Goal: Contribute content: Add original content to the website for others to see

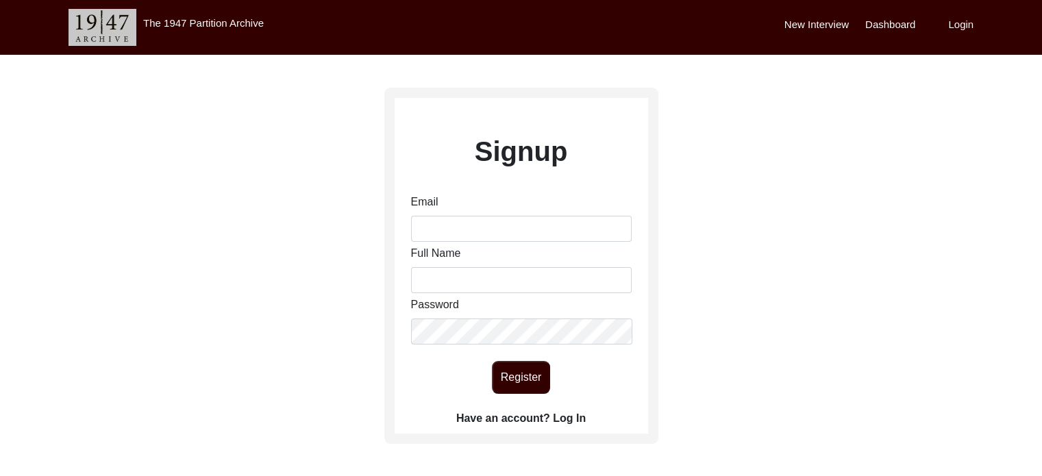
click at [492, 419] on label "Have an account? Log In" at bounding box center [520, 418] width 129 height 16
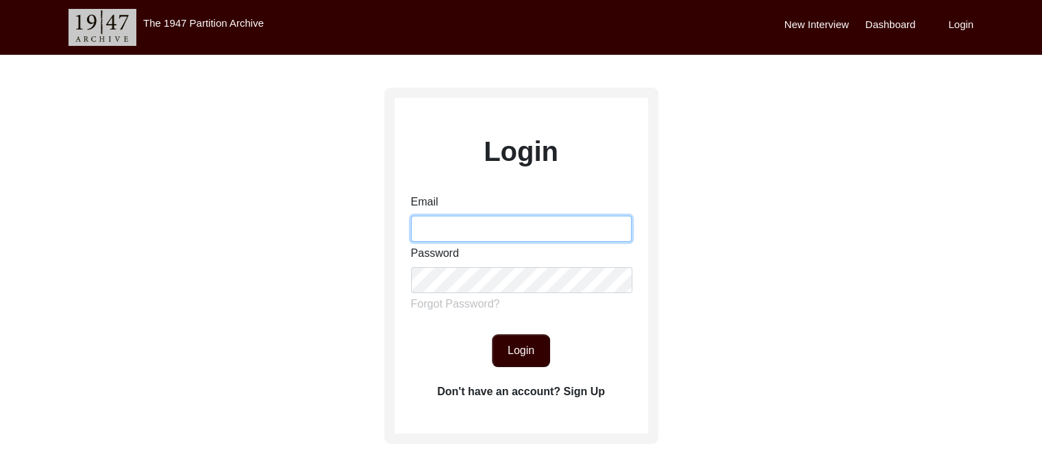
click at [482, 224] on input "Email" at bounding box center [521, 229] width 221 height 26
type input "[EMAIL_ADDRESS][DOMAIN_NAME]"
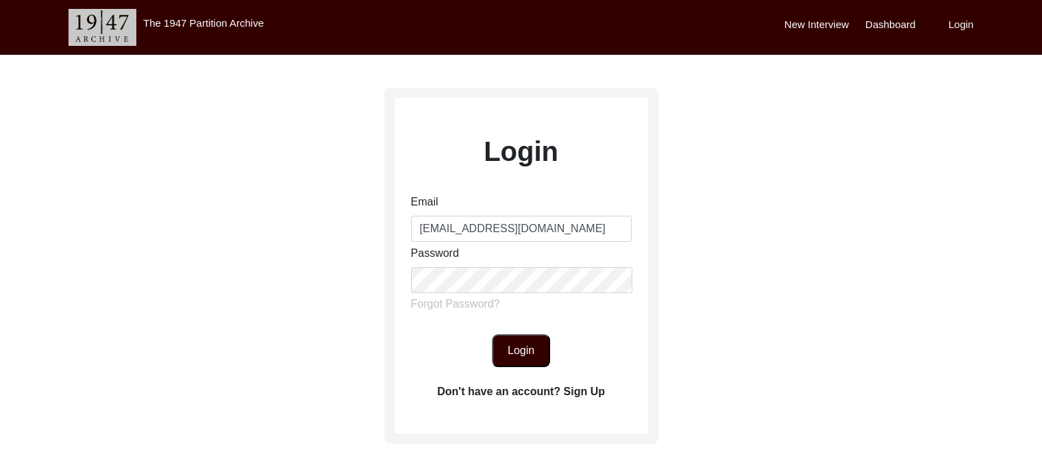
click at [521, 350] on button "Login" at bounding box center [521, 350] width 58 height 33
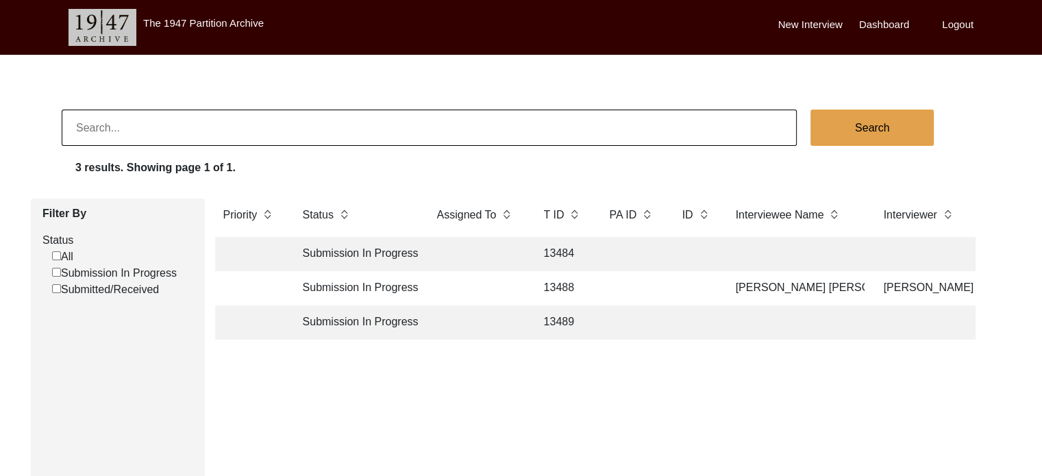
click at [496, 293] on td at bounding box center [477, 288] width 96 height 34
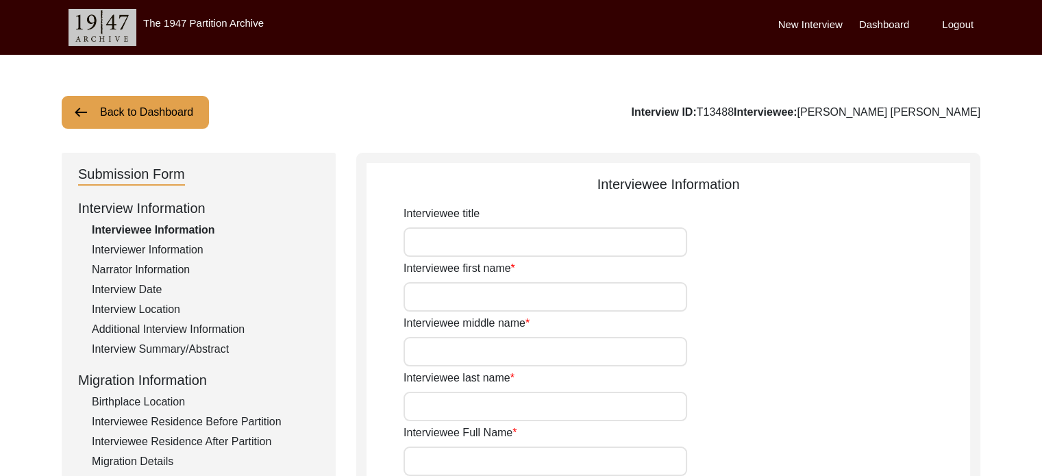
type input "[PERSON_NAME]"
type input "[PERSON_NAME] [PERSON_NAME]"
type input "[DATE]"
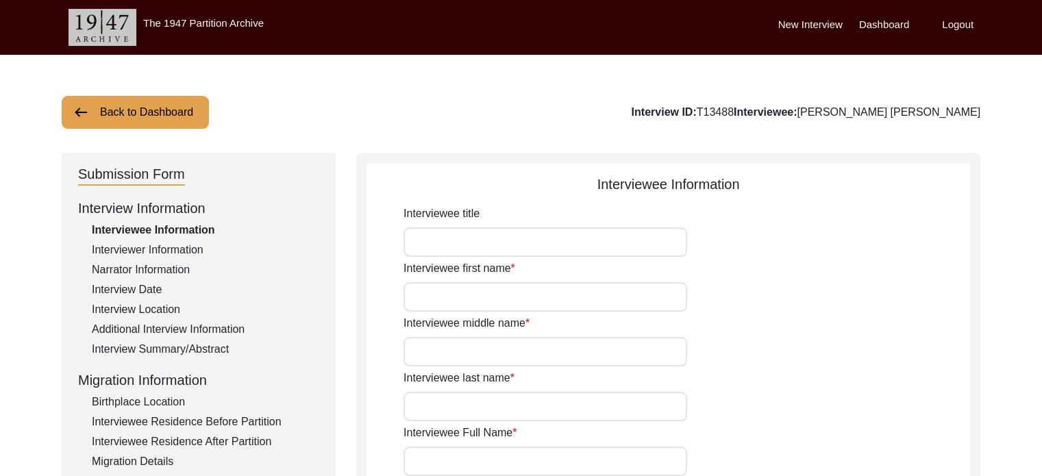
type input "82"
type input "[DEMOGRAPHIC_DATA]"
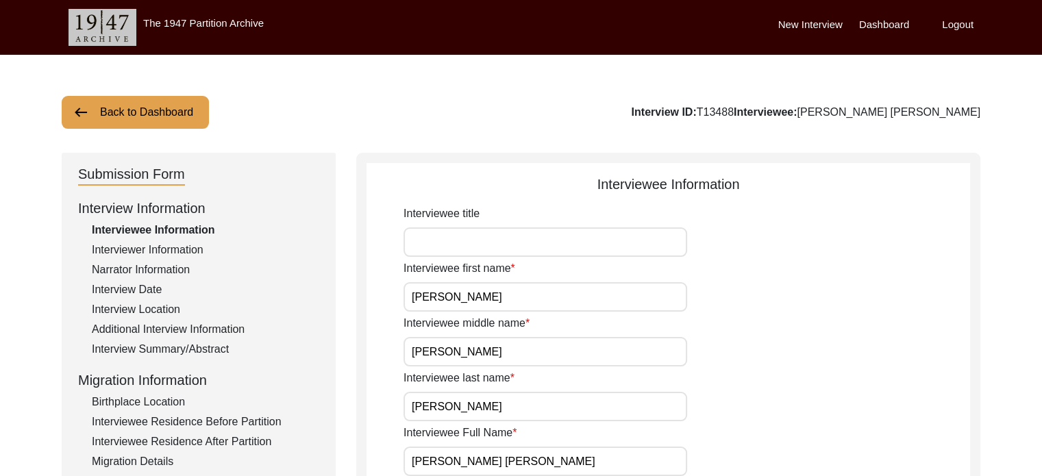
click at [156, 345] on div "Interview Summary/Abstract" at bounding box center [205, 349] width 227 height 16
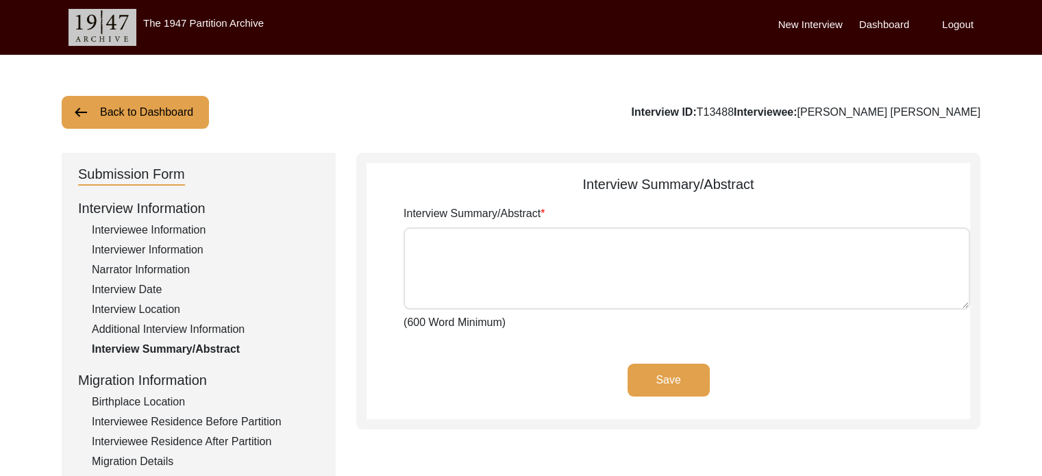
type textarea "Originally hailing from the district of [GEOGRAPHIC_DATA]( now [GEOGRAPHIC_DATA…"
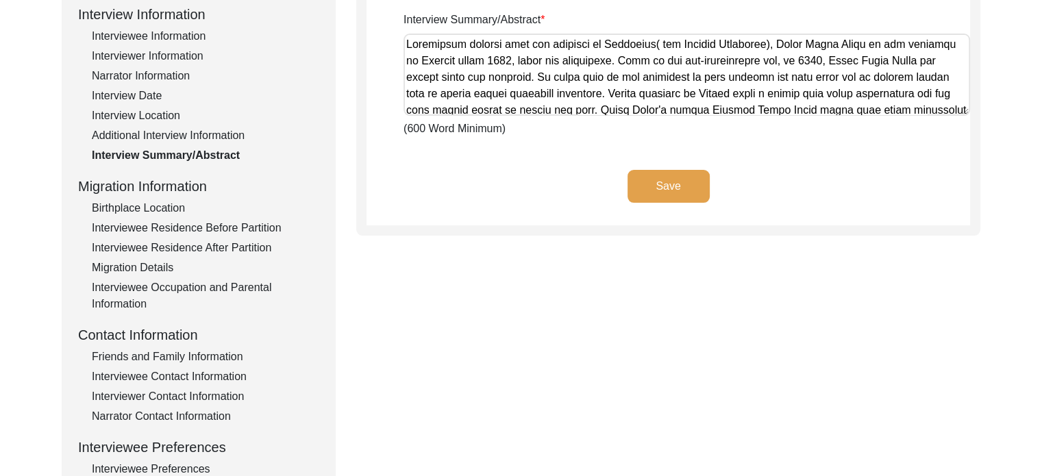
scroll to position [200, 0]
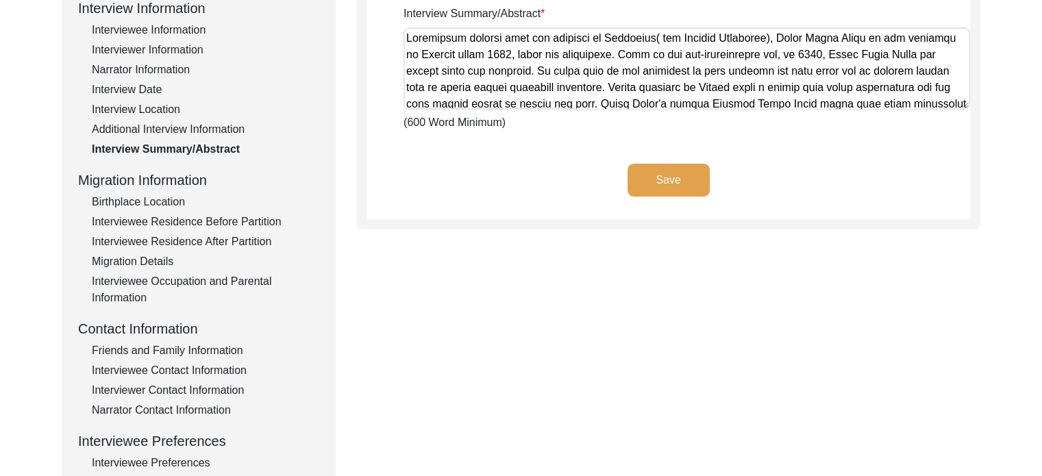
click at [125, 349] on div "Friends and Family Information" at bounding box center [205, 351] width 227 height 16
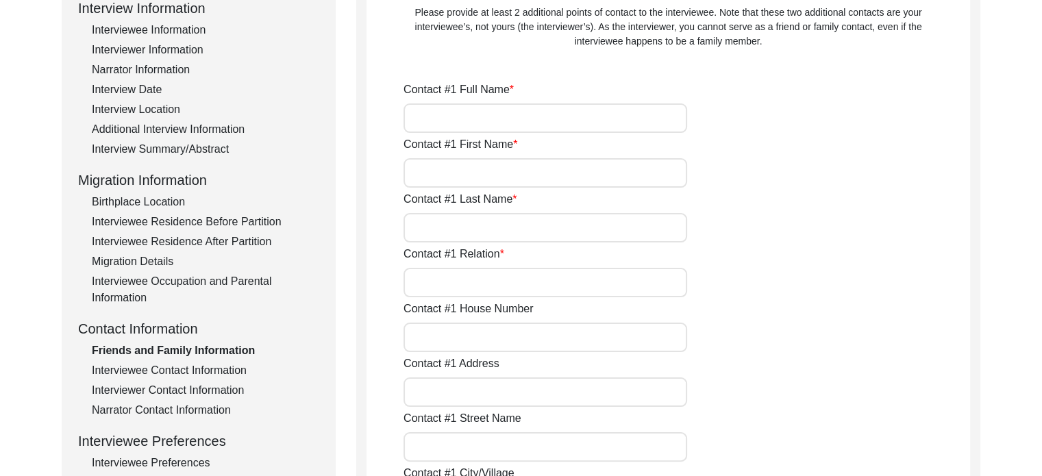
click at [124, 377] on div "Interviewee Contact Information" at bounding box center [205, 370] width 227 height 16
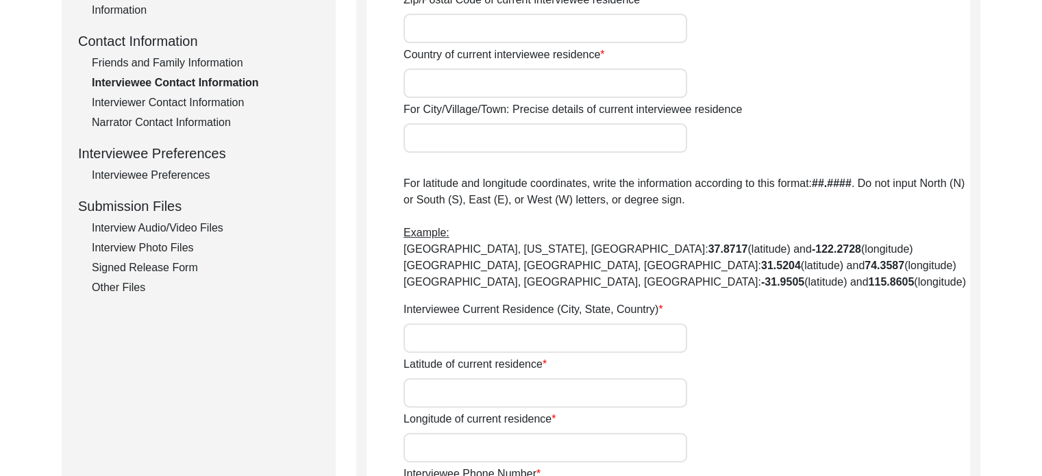
scroll to position [486, 0]
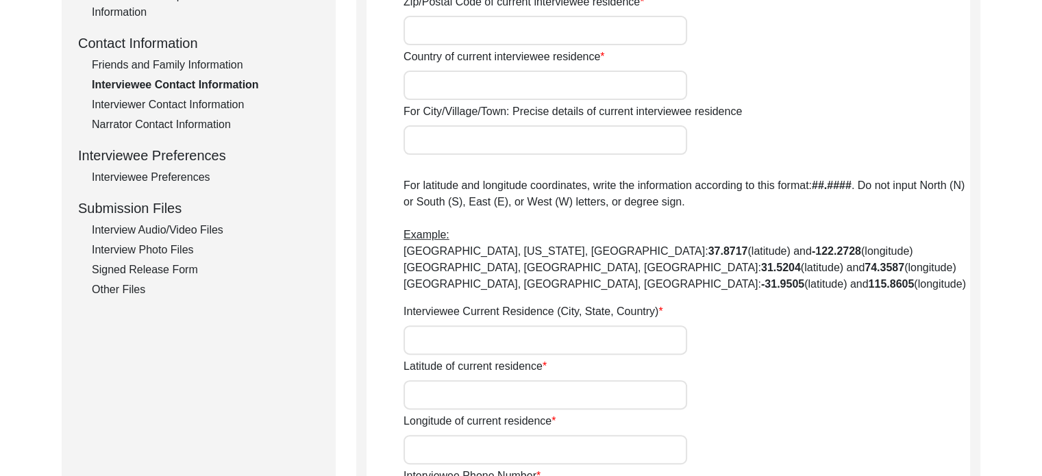
click at [172, 170] on div "Interviewee Preferences" at bounding box center [205, 177] width 227 height 16
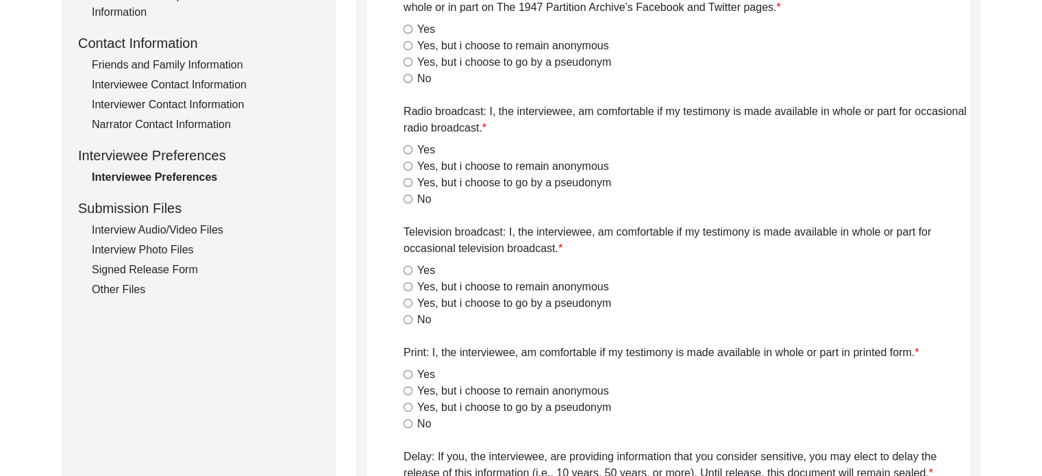
radio input "true"
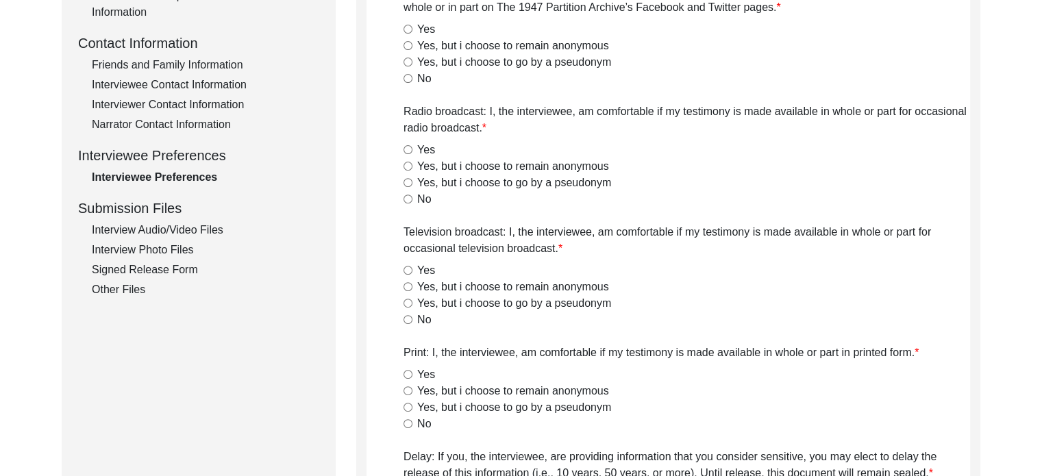
radio input "true"
click at [119, 282] on div "Other Files" at bounding box center [205, 290] width 227 height 16
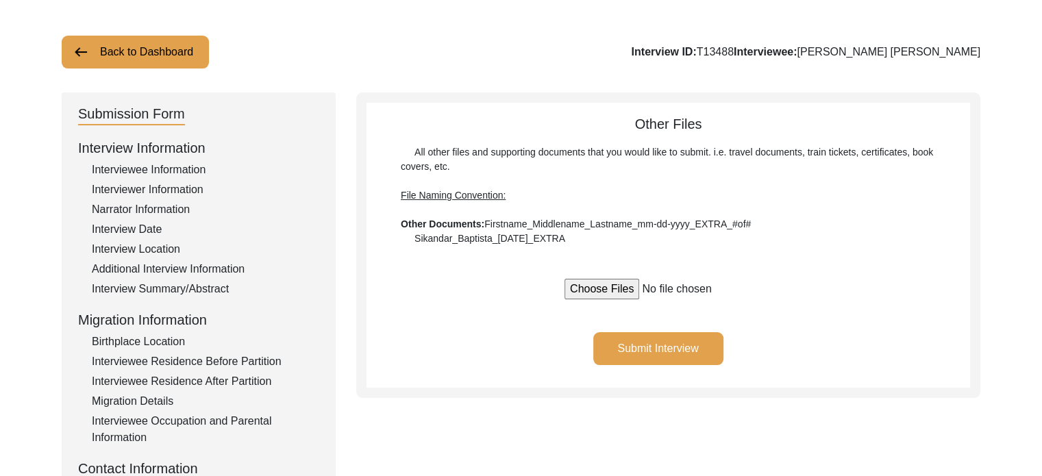
scroll to position [59, 0]
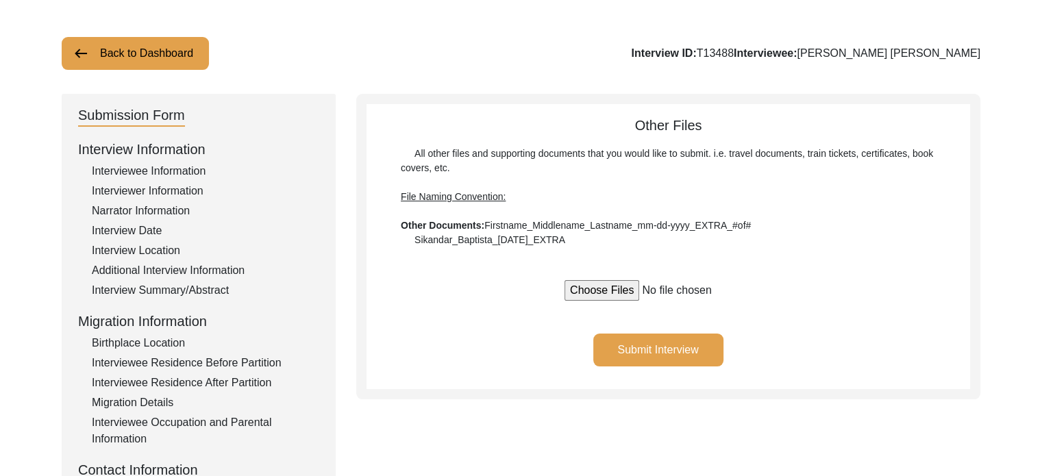
click at [192, 268] on div "Additional Interview Information" at bounding box center [205, 270] width 227 height 16
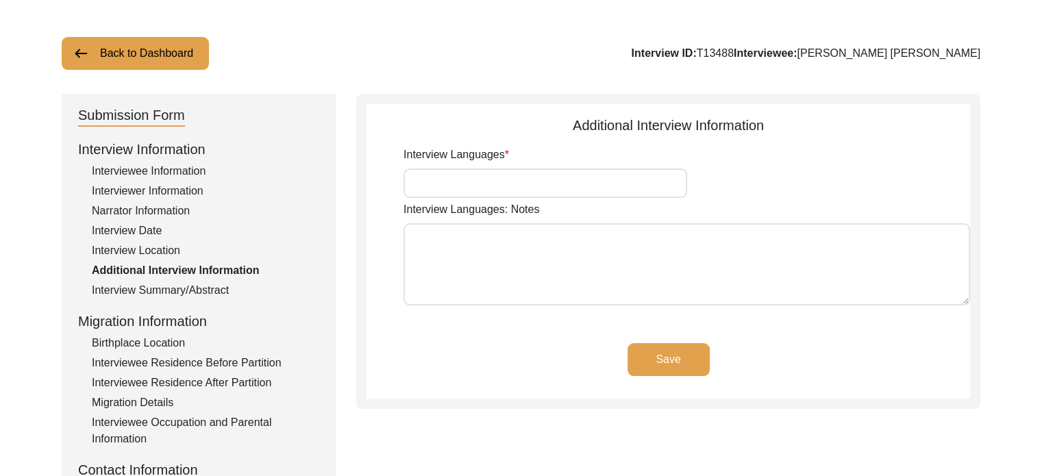
type input "Bilingual(But mostly Bengali)"
click at [154, 249] on div "Interview Location" at bounding box center [205, 251] width 227 height 16
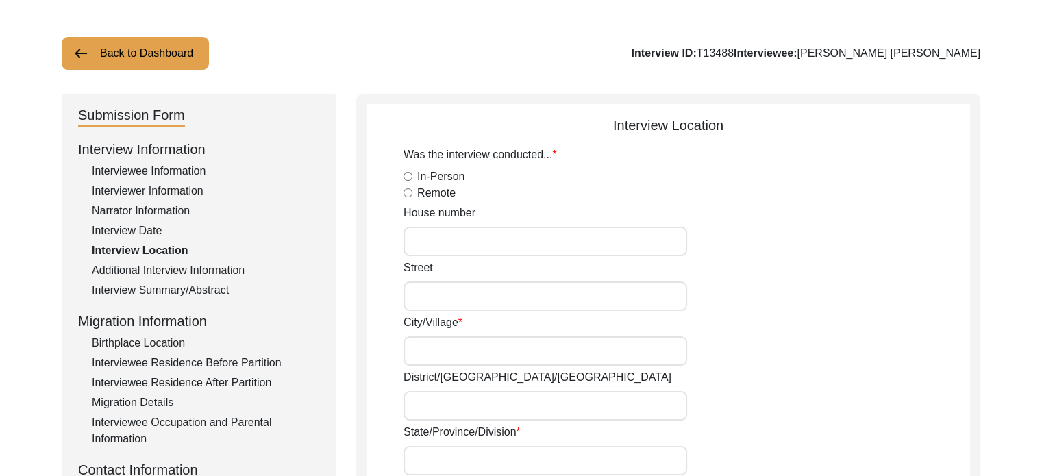
radio input "true"
type input "[GEOGRAPHIC_DATA]"
type input "[GEOGRAPHIC_DATA], [GEOGRAPHIC_DATA]"
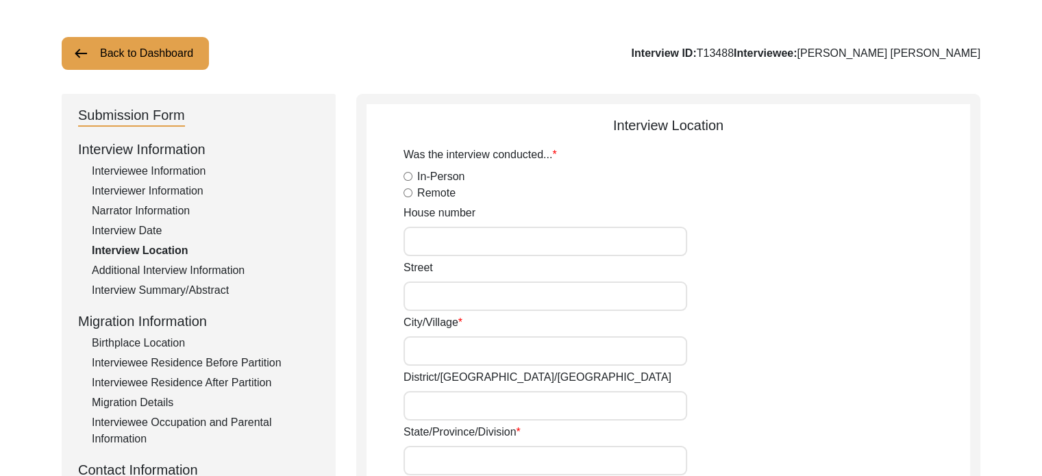
type input "22.5744"
type input "88.3629"
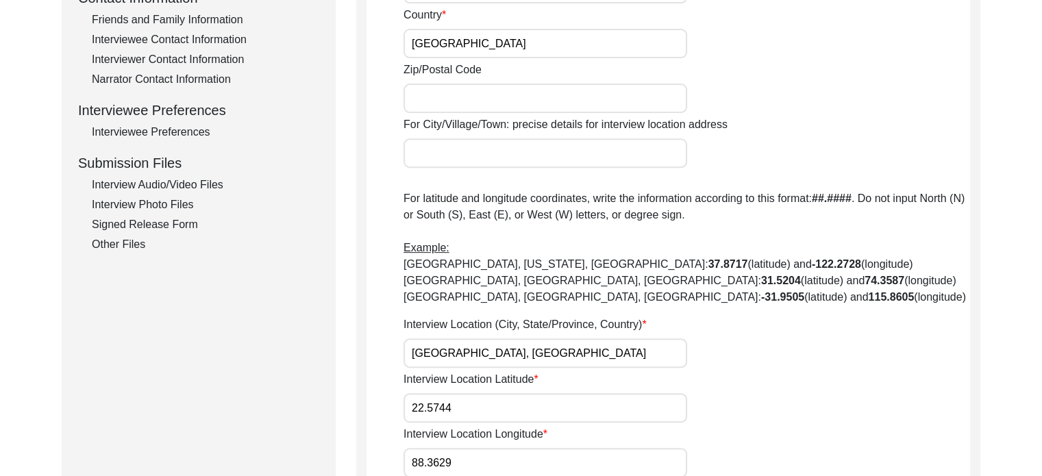
scroll to position [526, 0]
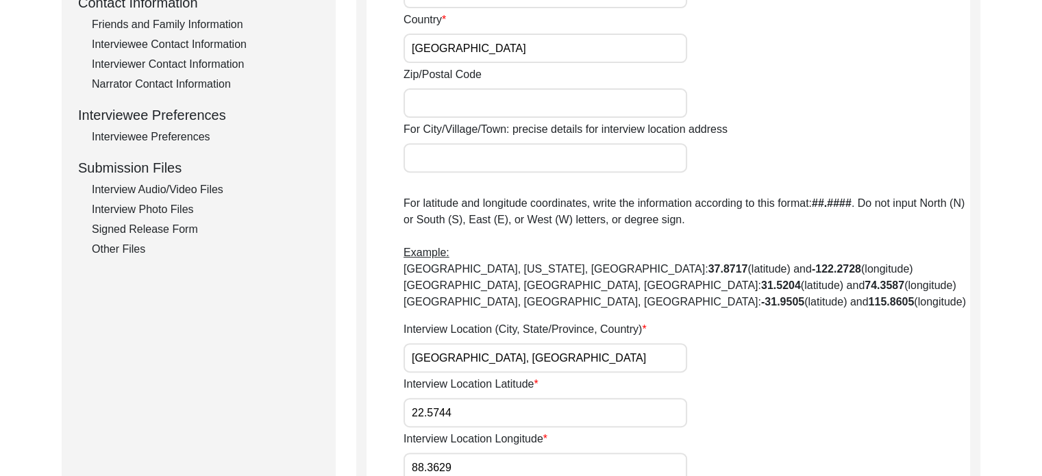
click at [167, 208] on div "Interview Photo Files" at bounding box center [205, 209] width 227 height 16
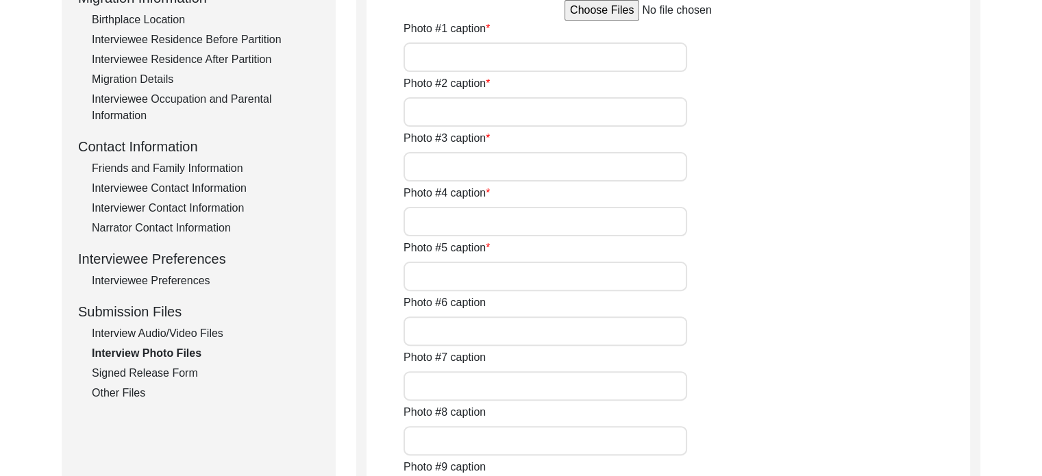
scroll to position [401, 0]
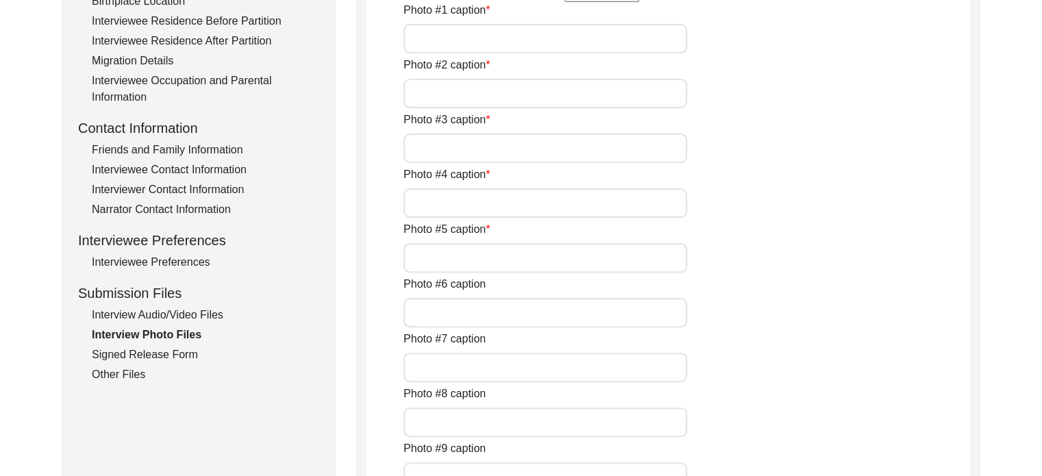
click at [155, 312] on div "Interview Audio/Video Files" at bounding box center [205, 315] width 227 height 16
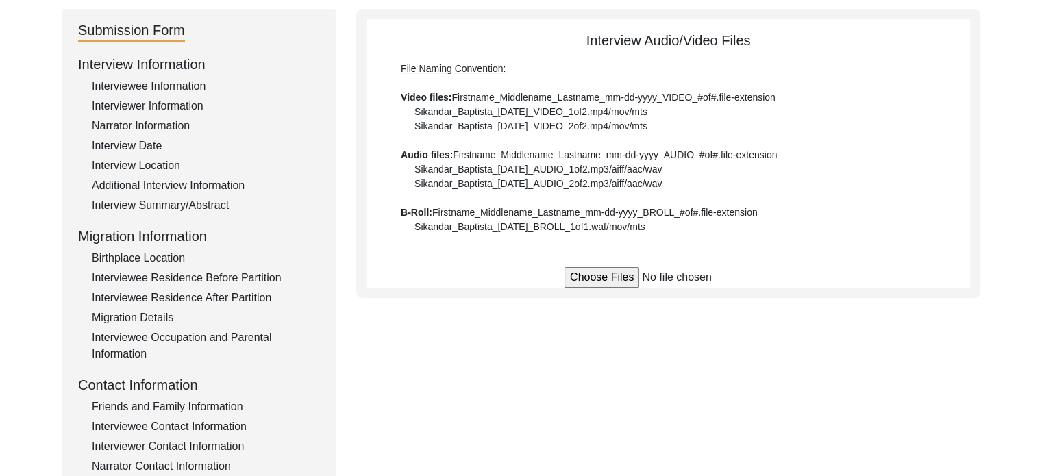
scroll to position [142, 0]
click at [604, 278] on input "file" at bounding box center [668, 279] width 208 height 21
type input "C:\fakepath\Bijoy_Kumar_Patra_[DATE]_VIDEO_1of4.mp4.mp4"
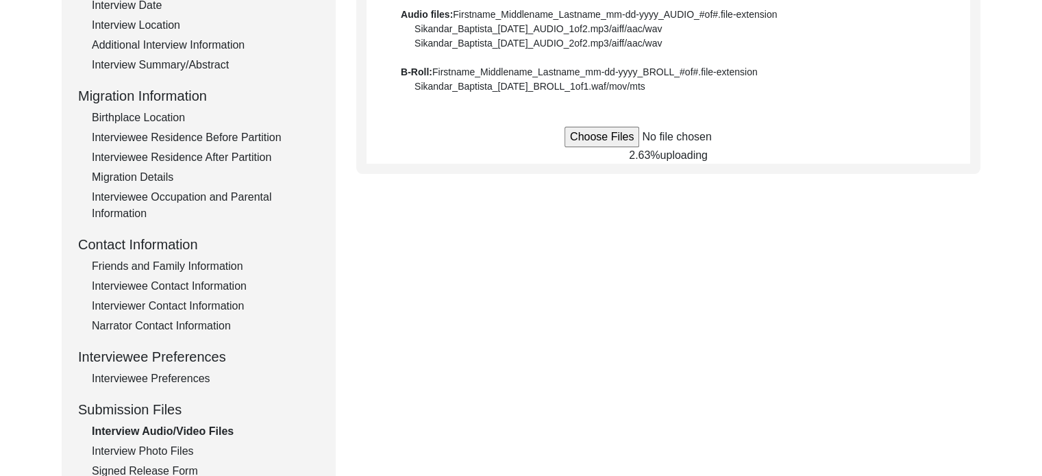
scroll to position [288, 0]
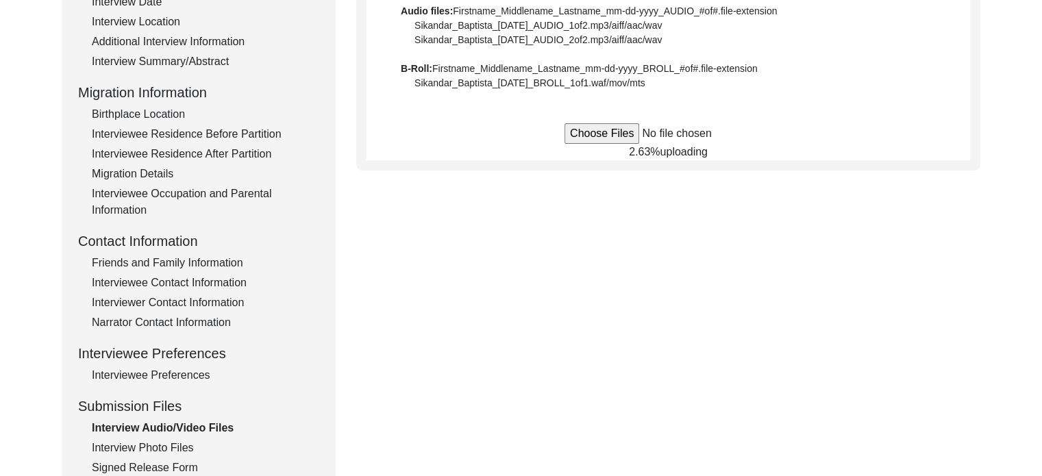
click at [200, 371] on div "Interviewee Preferences" at bounding box center [205, 375] width 227 height 16
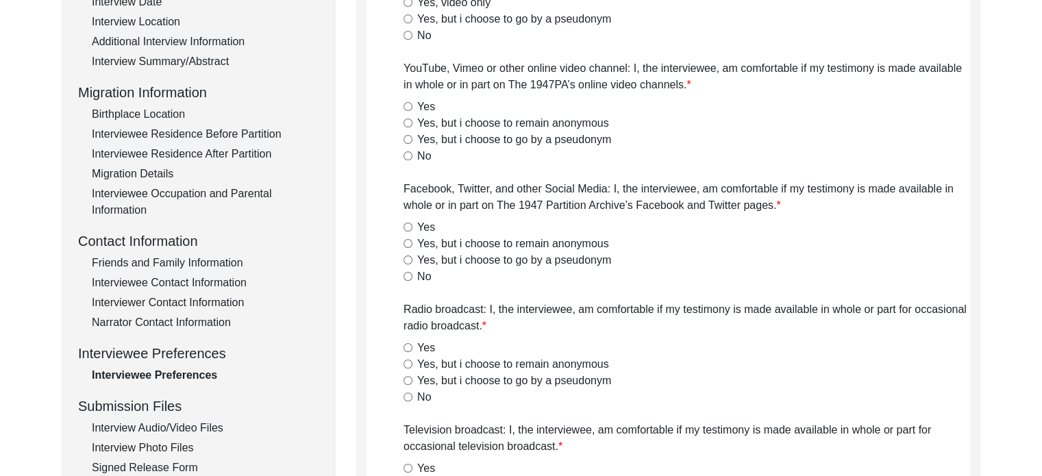
radio input "true"
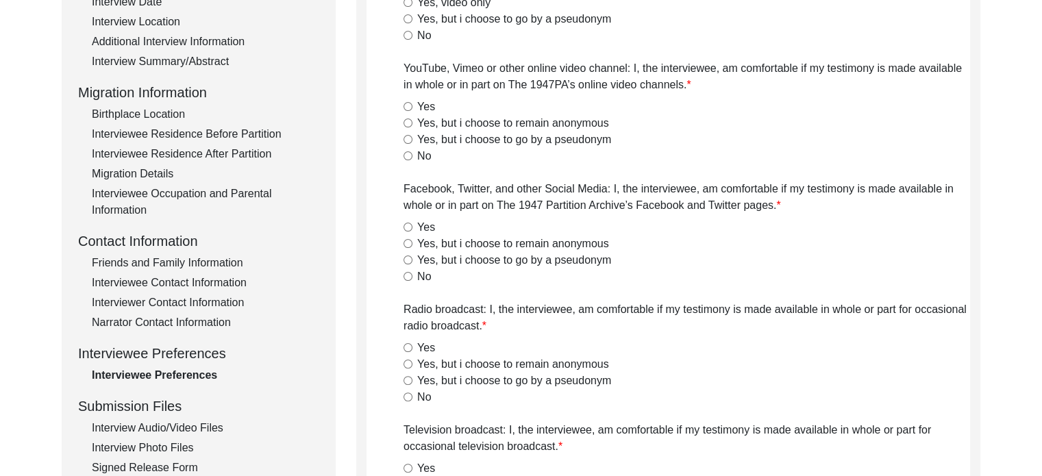
radio input "true"
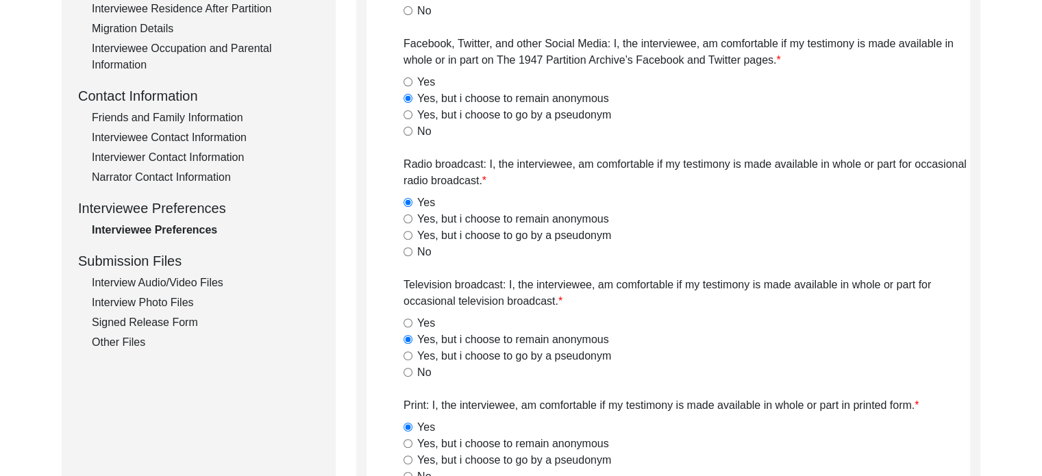
scroll to position [397, 0]
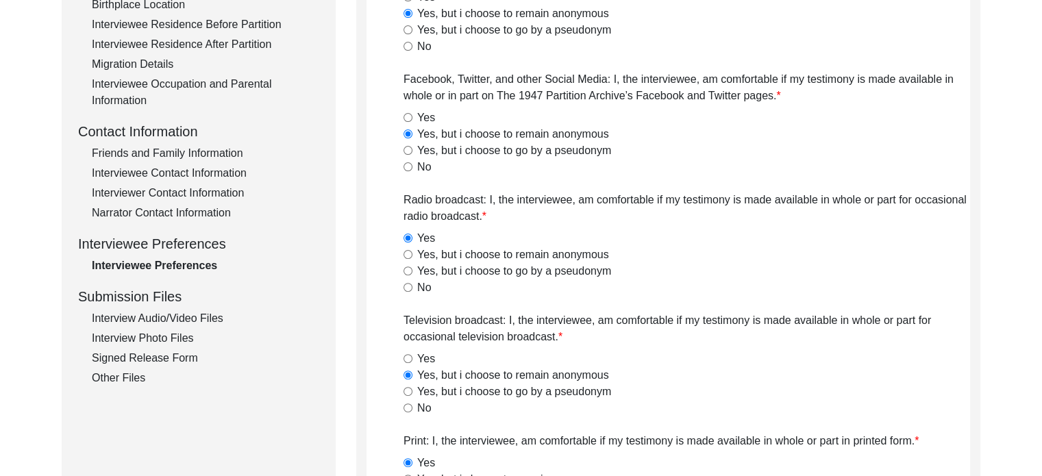
click at [109, 312] on div "Interview Audio/Video Files" at bounding box center [205, 318] width 227 height 16
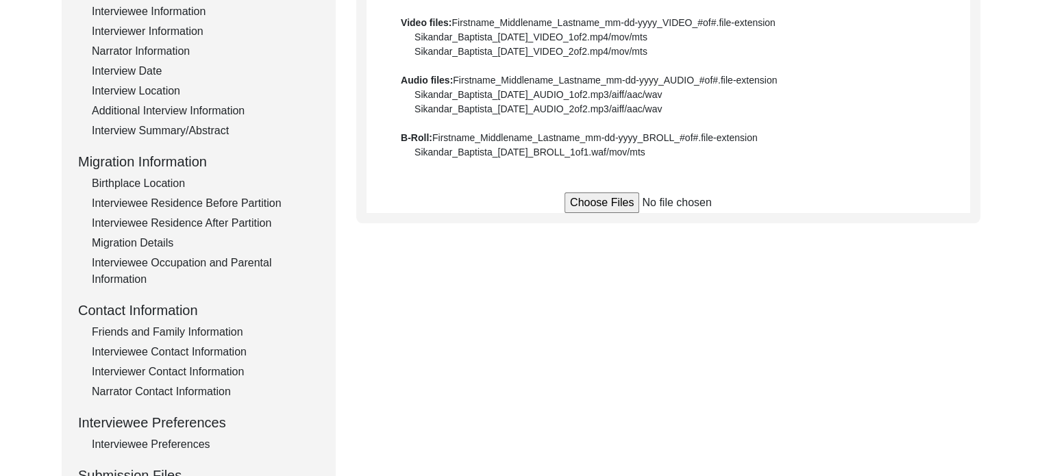
scroll to position [123, 0]
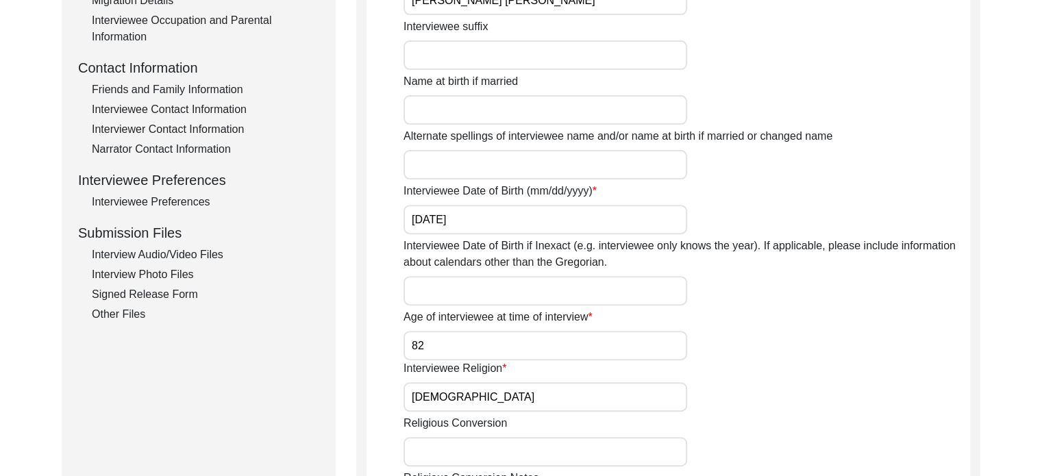
scroll to position [604, 0]
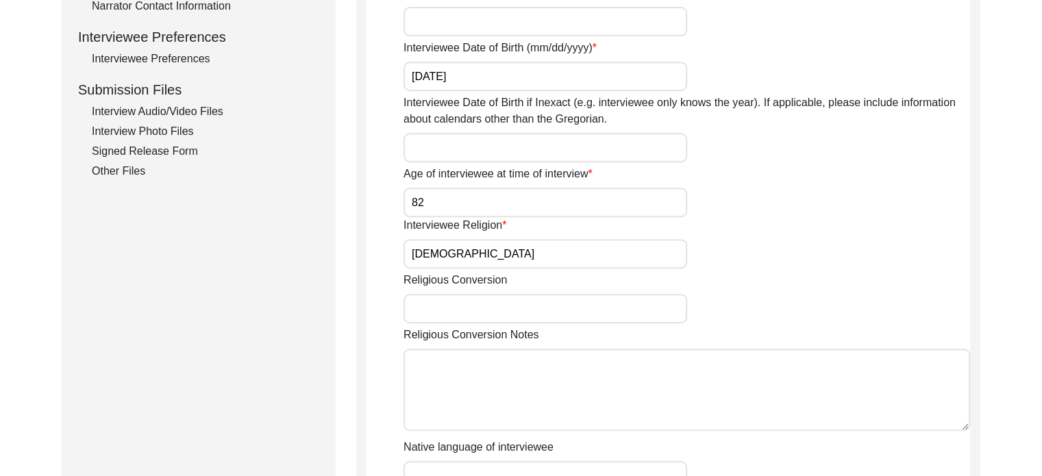
click at [213, 108] on div "Interview Audio/Video Files" at bounding box center [205, 111] width 227 height 16
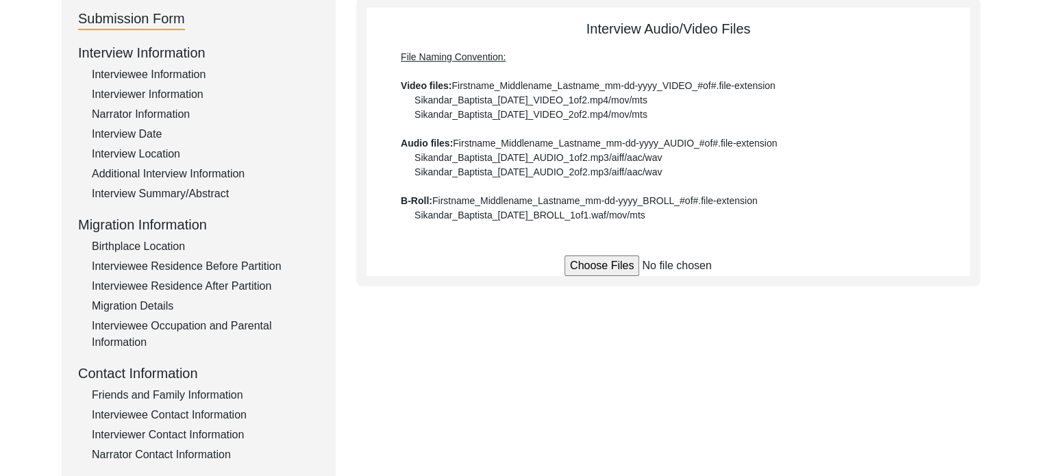
scroll to position [154, 0]
click at [669, 112] on div "File Naming Convention: Video files: Firstname_Middlename_Lastname_mm-dd-yyyy_V…" at bounding box center [668, 137] width 535 height 173
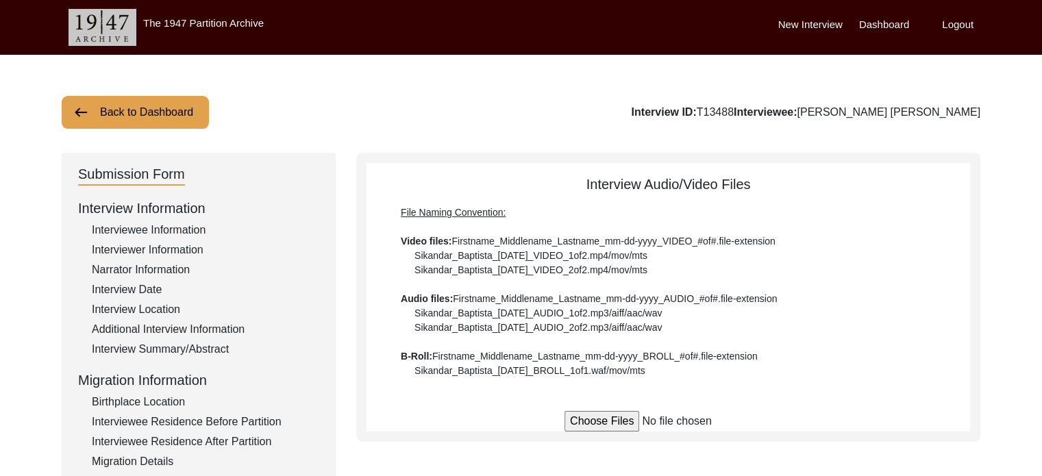
click at [129, 114] on button "Back to Dashboard" at bounding box center [135, 112] width 147 height 33
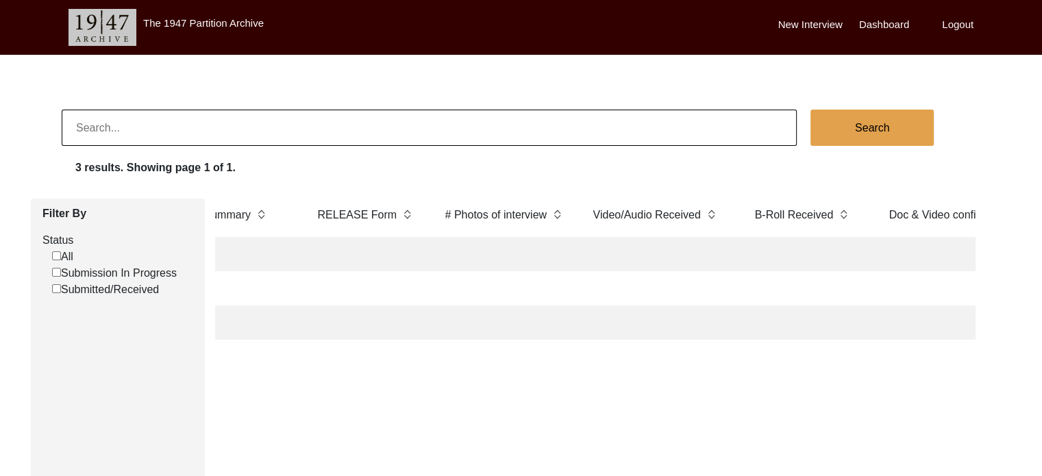
scroll to position [0, 2568]
click at [942, 21] on label "Logout" at bounding box center [958, 25] width 32 height 16
